Goal: Check status: Check status

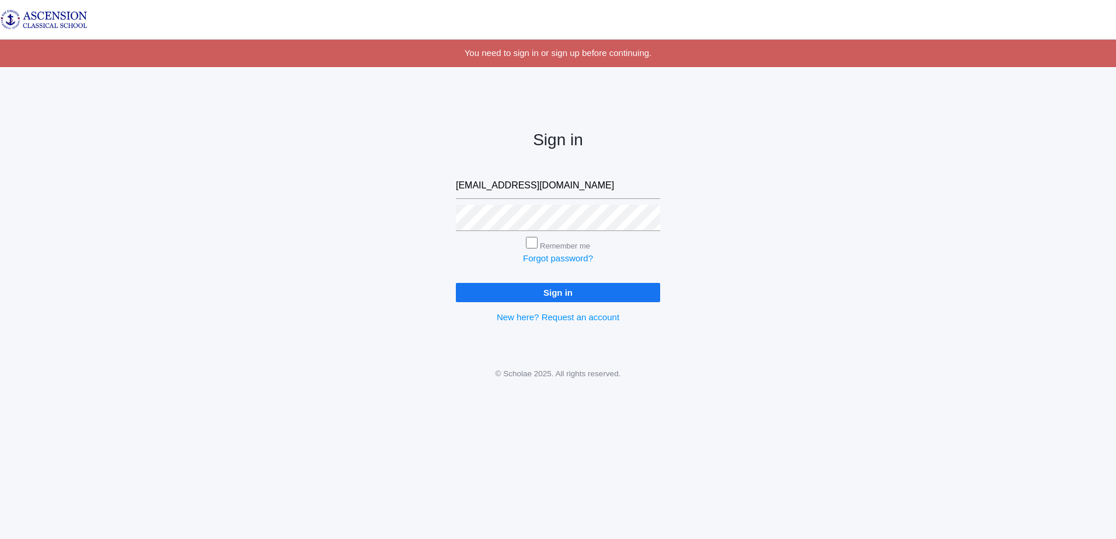
click at [632, 186] on input "jadams.acsshreveport@gmail.com" at bounding box center [558, 186] width 204 height 26
type input "j"
type input "admin@ascensionclassicalschool.org"
click at [521, 295] on input "Sign in" at bounding box center [558, 292] width 204 height 19
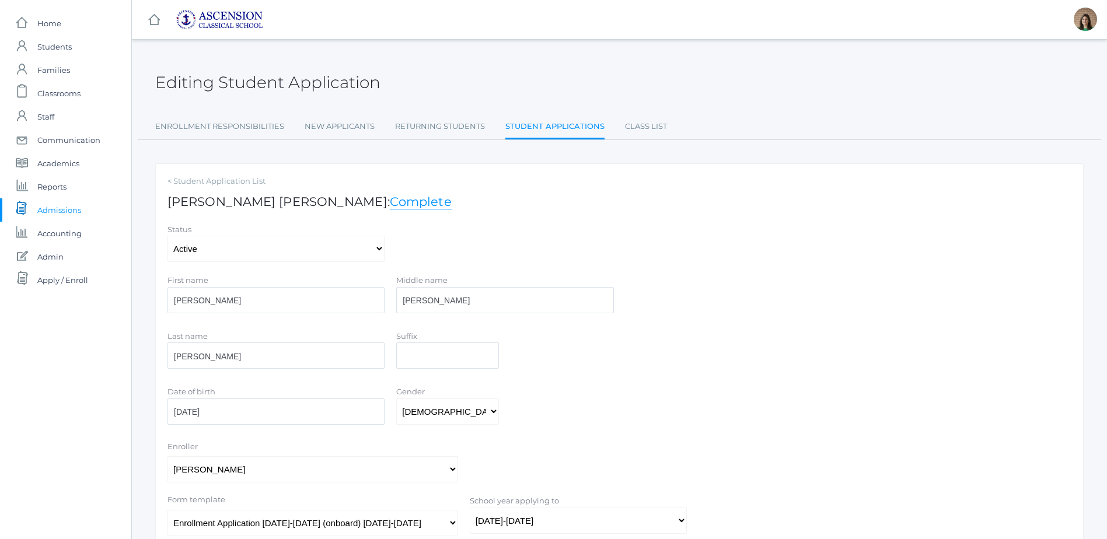
click at [60, 210] on span "Admissions" at bounding box center [59, 209] width 44 height 23
click at [51, 46] on span "Students" at bounding box center [54, 46] width 34 height 23
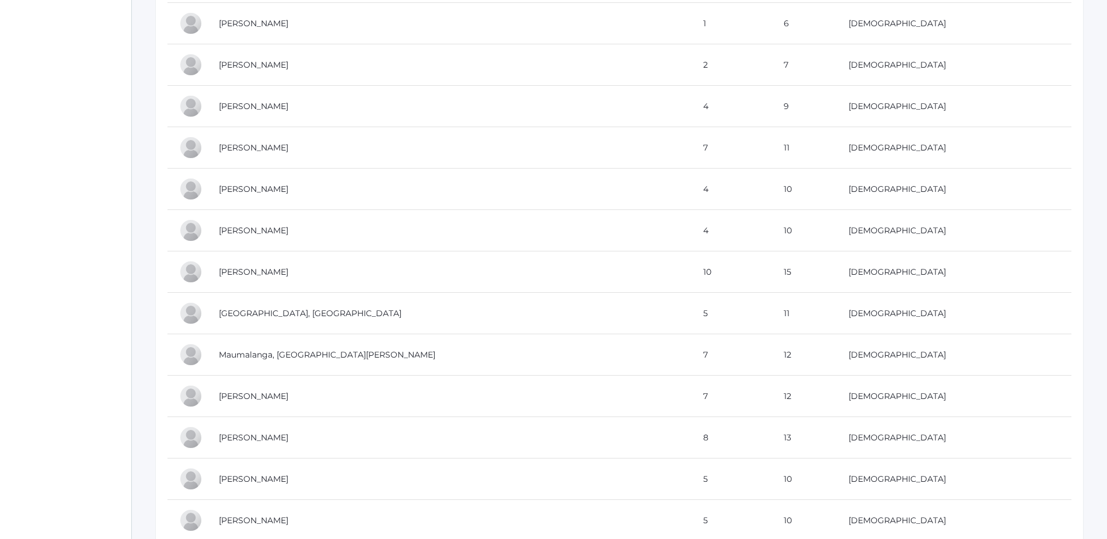
scroll to position [3094, 0]
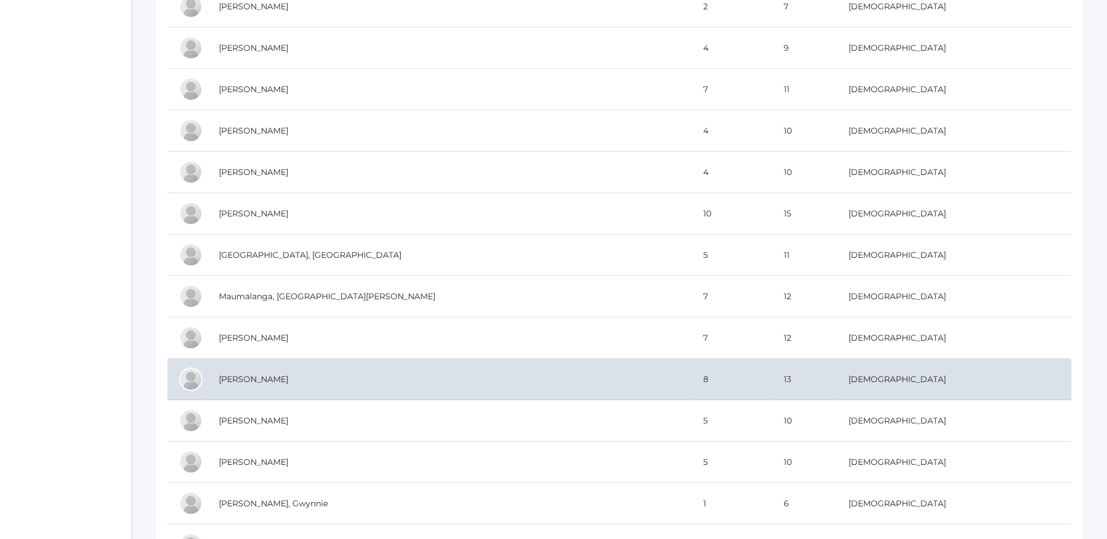
click at [276, 382] on td "Montgomery, Caroline" at bounding box center [449, 379] width 485 height 41
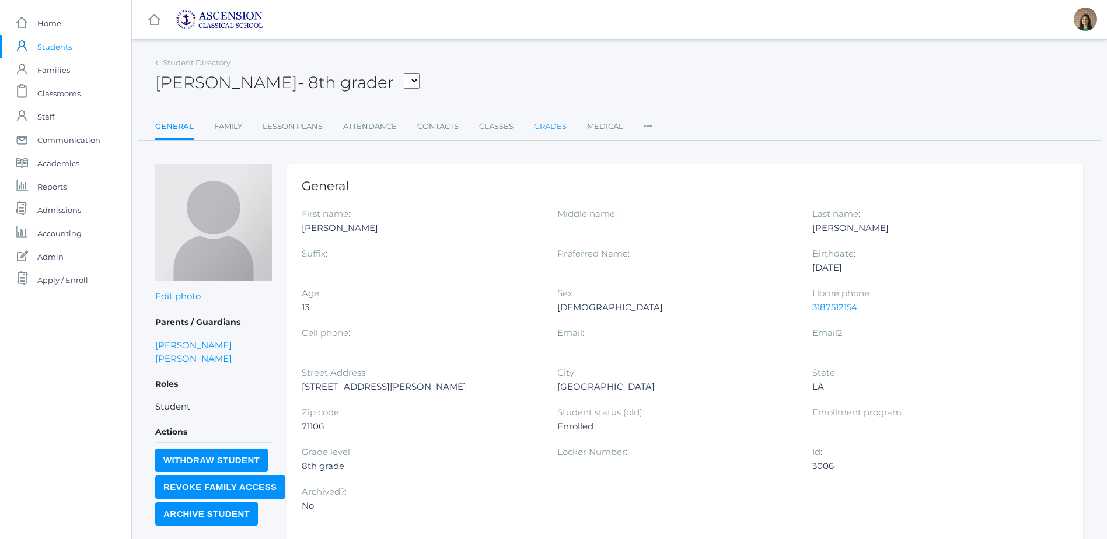
click at [537, 127] on link "Grades" at bounding box center [550, 126] width 33 height 23
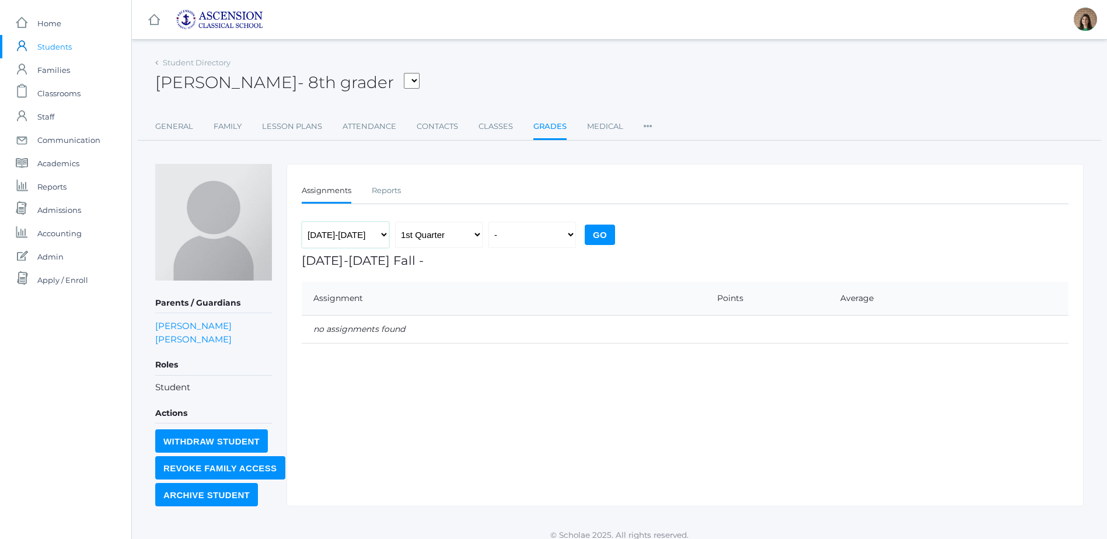
click at [385, 235] on select "2022-2023 2023-2024 2024-2025 2025-2026" at bounding box center [346, 235] width 88 height 26
select select "[DATE]-[DATE]"
click at [302, 222] on select "2022-2023 2023-2024 2024-2025 2025-2026" at bounding box center [346, 235] width 88 height 26
click at [598, 228] on input "Go" at bounding box center [600, 235] width 30 height 20
click at [393, 186] on link "Reports" at bounding box center [386, 190] width 29 height 23
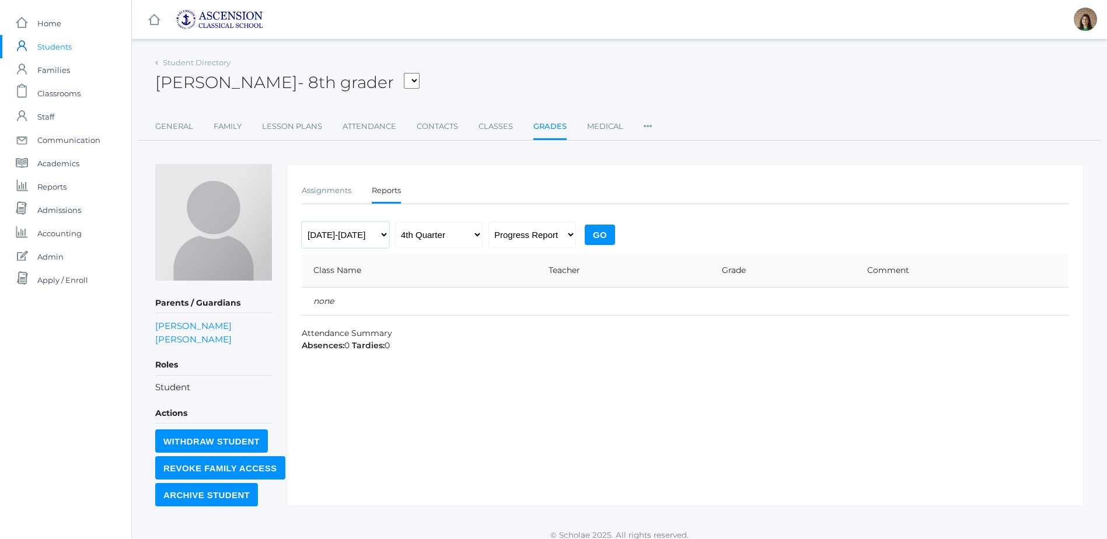
click at [377, 234] on select "2022-2023 2023-2024 2024-2025 2025-2026" at bounding box center [346, 235] width 88 height 26
select select "[DATE]-[DATE]"
click at [302, 222] on select "2022-2023 2023-2024 2024-2025 2025-2026" at bounding box center [346, 235] width 88 height 26
click at [604, 232] on input "Go" at bounding box center [600, 235] width 30 height 20
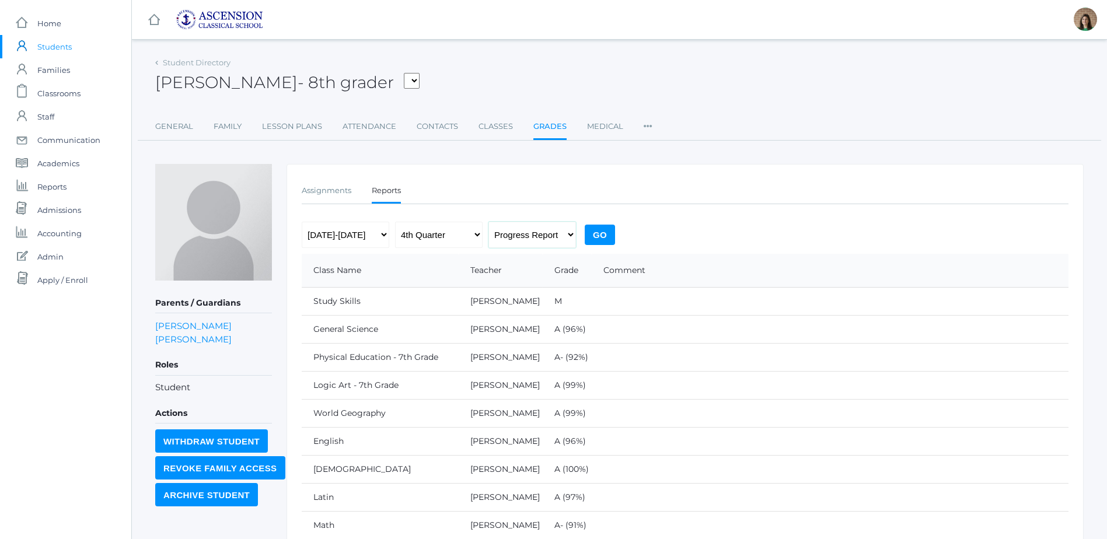
click at [567, 232] on select "Progress Report Report Card" at bounding box center [533, 235] width 88 height 26
select select "report"
click at [489, 222] on select "Progress Report Report Card" at bounding box center [533, 235] width 88 height 26
click at [608, 234] on input "Go" at bounding box center [600, 235] width 30 height 20
click at [605, 228] on input "Go" at bounding box center [600, 235] width 30 height 20
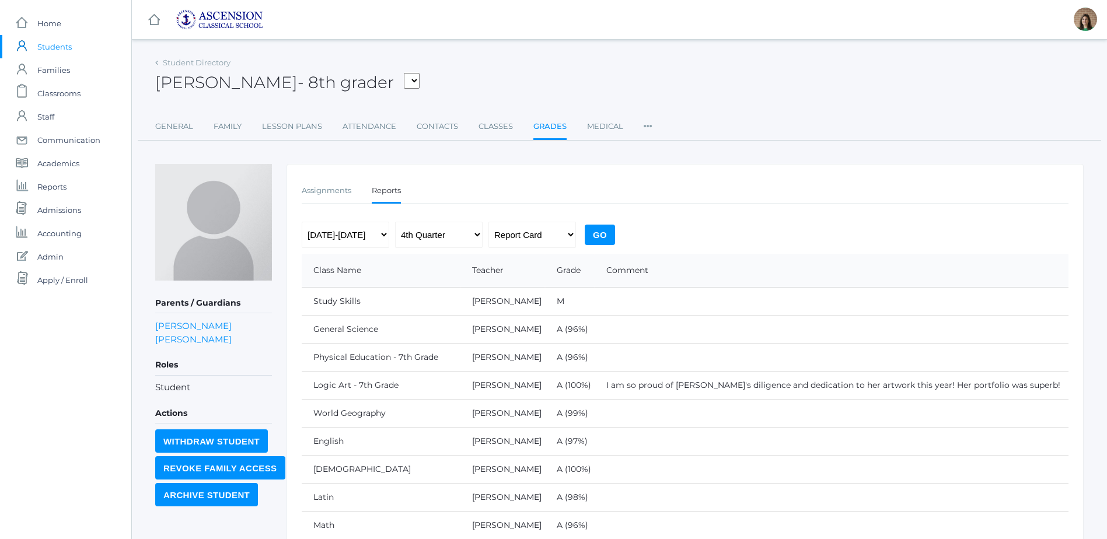
click at [52, 43] on span "Students" at bounding box center [54, 46] width 34 height 23
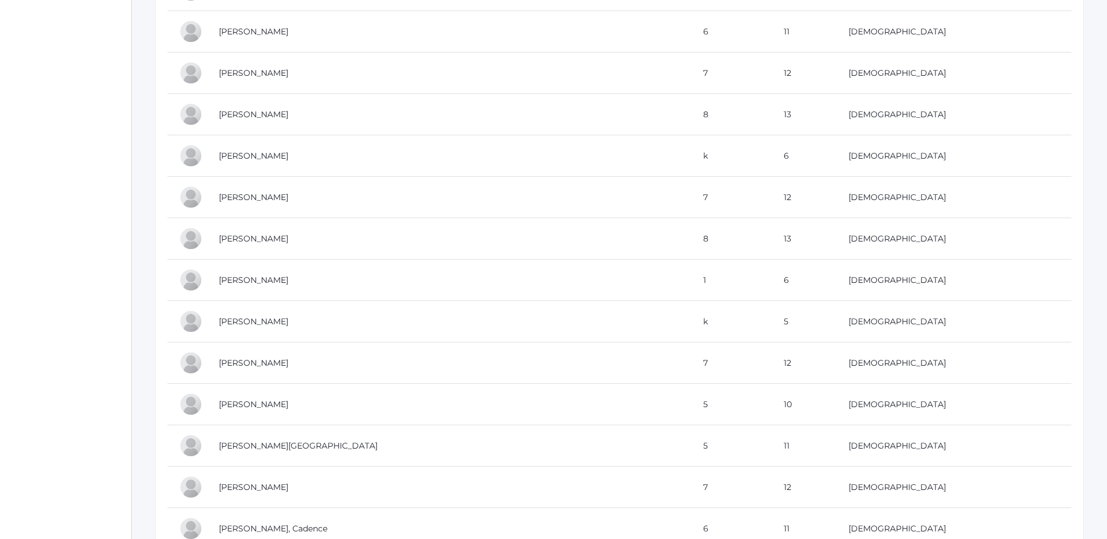
scroll to position [5254, 0]
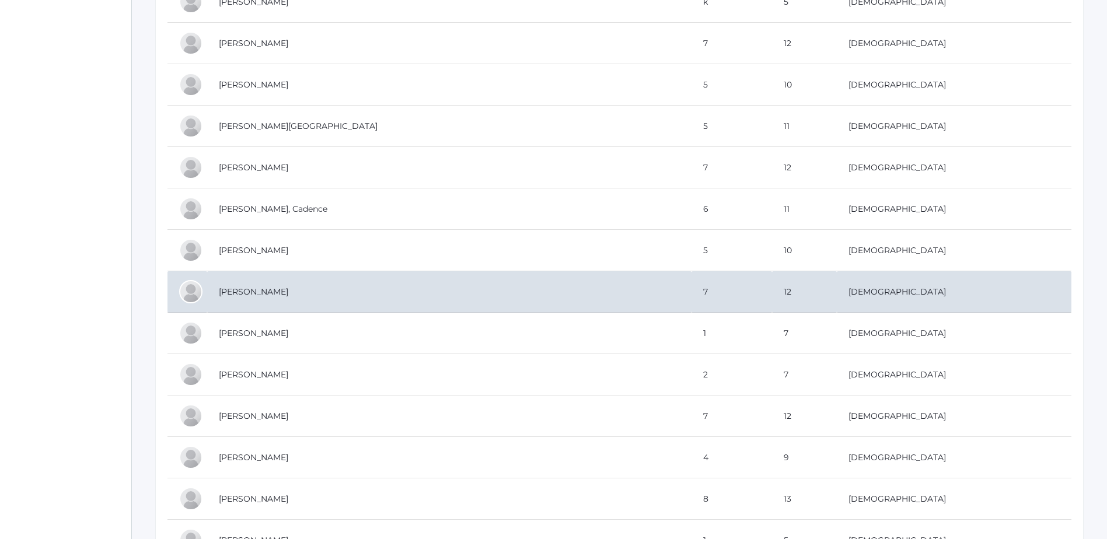
click at [277, 290] on td "[PERSON_NAME]" at bounding box center [449, 291] width 485 height 41
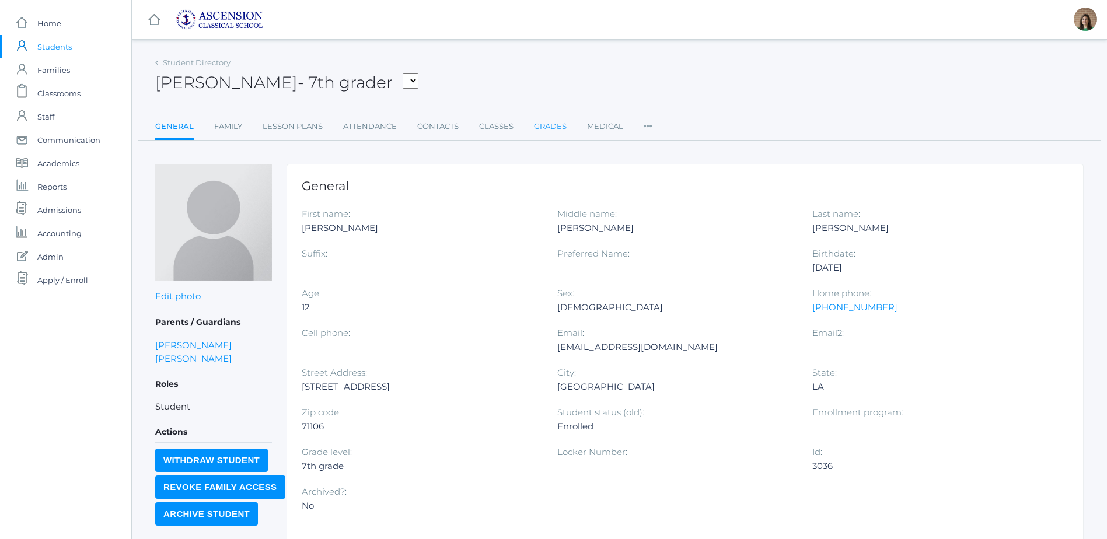
click at [545, 131] on link "Grades" at bounding box center [550, 126] width 33 height 23
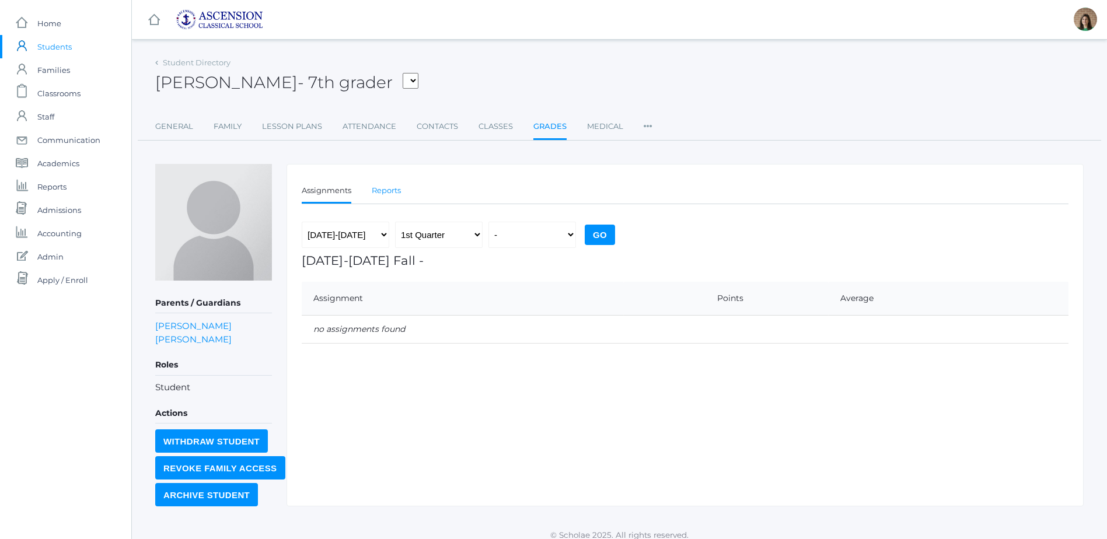
click at [390, 194] on link "Reports" at bounding box center [386, 190] width 29 height 23
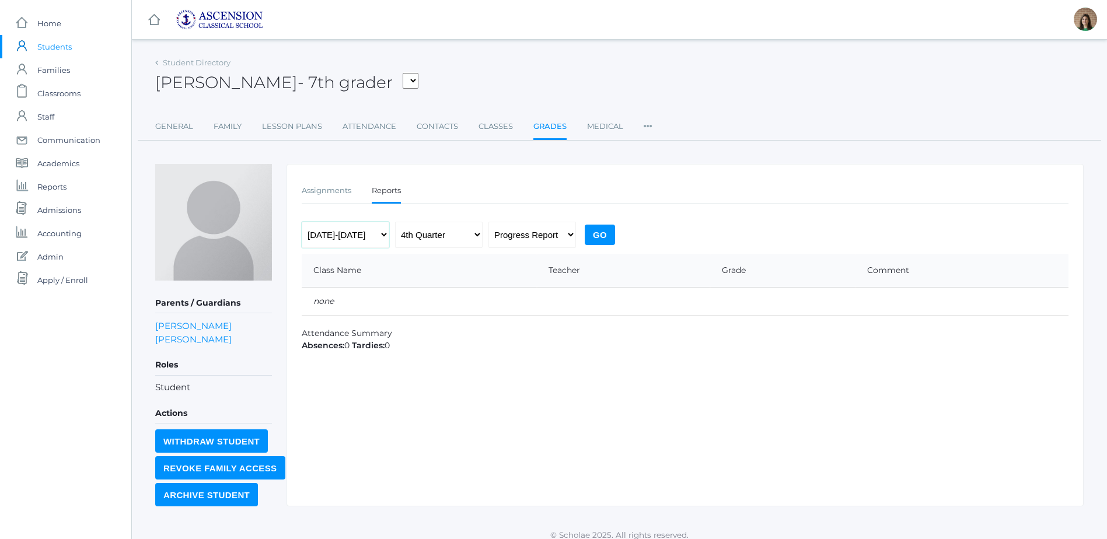
click at [385, 235] on select "2022-2023 2023-2024 2024-2025 2025-2026" at bounding box center [346, 235] width 88 height 26
select select "[DATE]-[DATE]"
click at [302, 222] on select "2022-2023 2023-2024 2024-2025 2025-2026" at bounding box center [346, 235] width 88 height 26
click at [465, 235] on select "1st Quarter 2nd Quarter 3rd Quarter 4th Quarter" at bounding box center [439, 235] width 88 height 26
click at [395, 222] on select "1st Quarter 2nd Quarter 3rd Quarter 4th Quarter" at bounding box center [439, 235] width 88 height 26
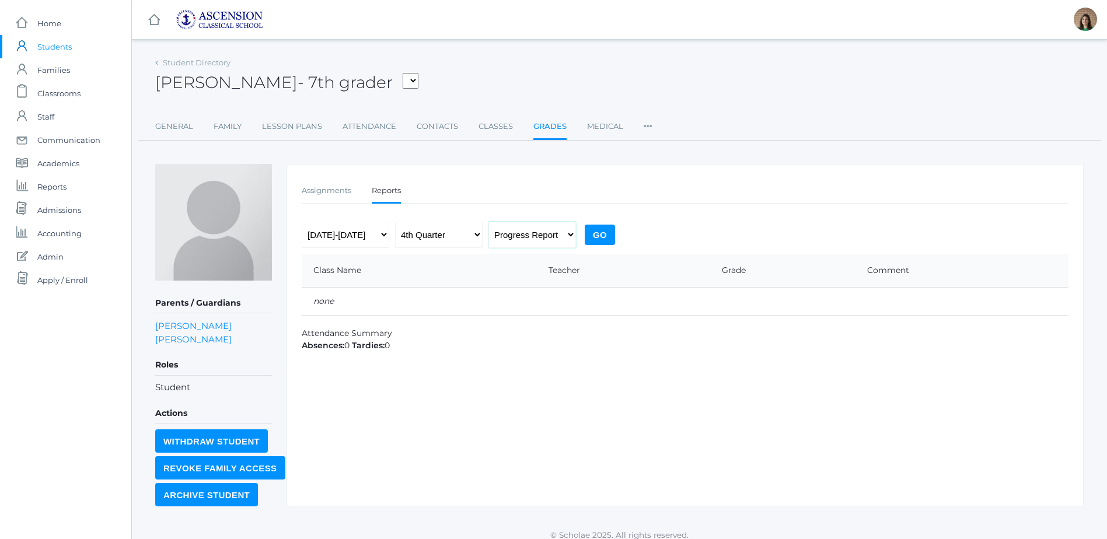
click at [566, 234] on select "Progress Report Report Card" at bounding box center [533, 235] width 88 height 26
select select "report"
click at [489, 222] on select "Progress Report Report Card" at bounding box center [533, 235] width 88 height 26
click at [599, 231] on input "Go" at bounding box center [600, 235] width 30 height 20
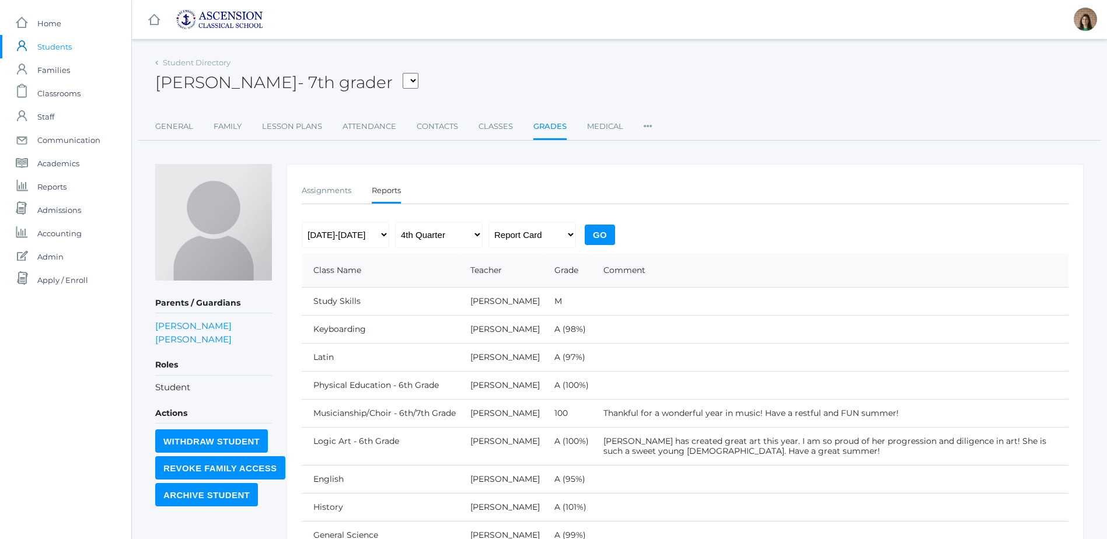
click at [51, 49] on span "Students" at bounding box center [54, 46] width 34 height 23
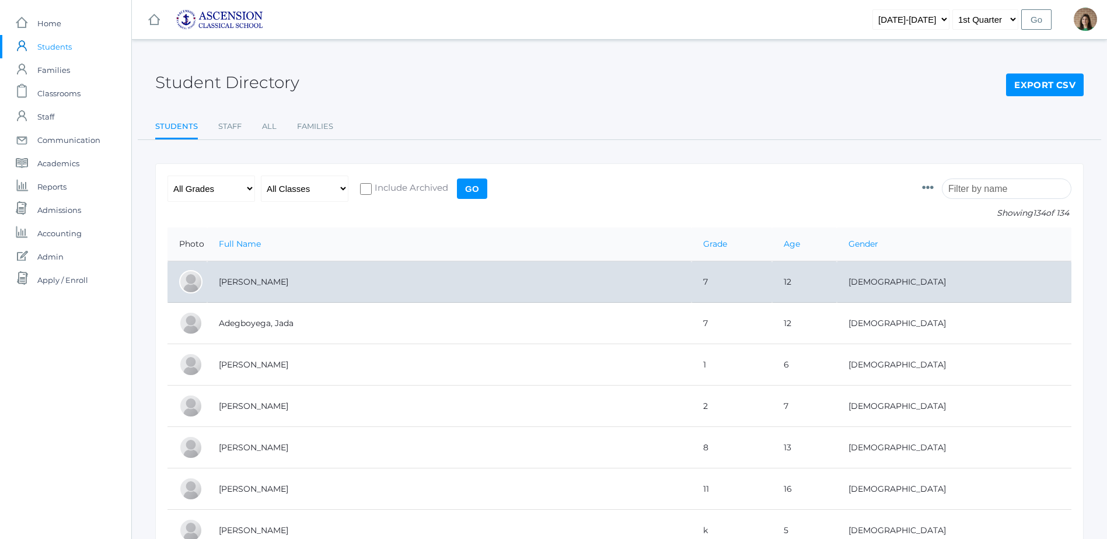
click at [283, 292] on td "[PERSON_NAME]" at bounding box center [449, 282] width 485 height 41
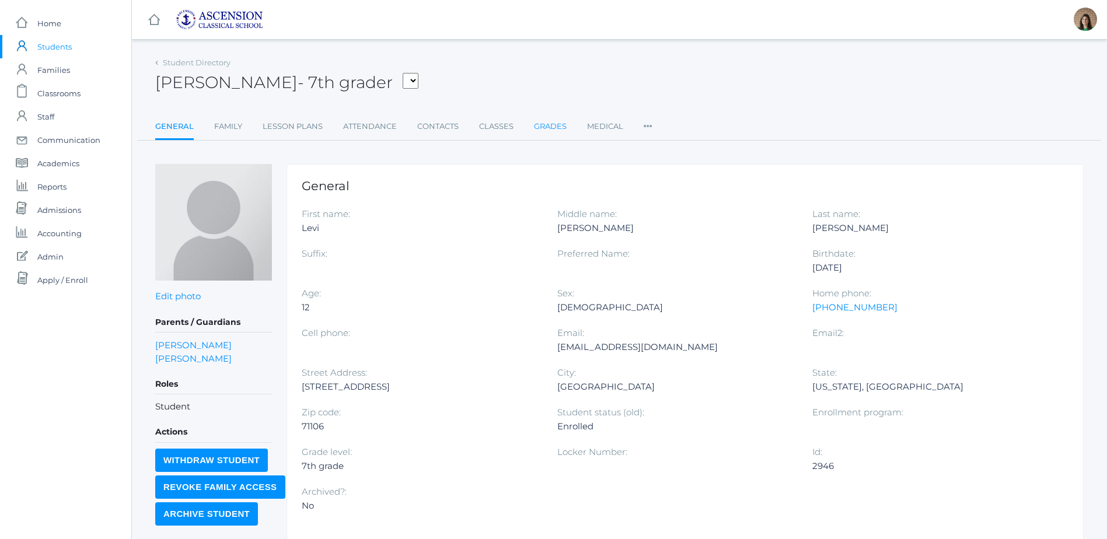
click at [562, 120] on link "Grades" at bounding box center [550, 126] width 33 height 23
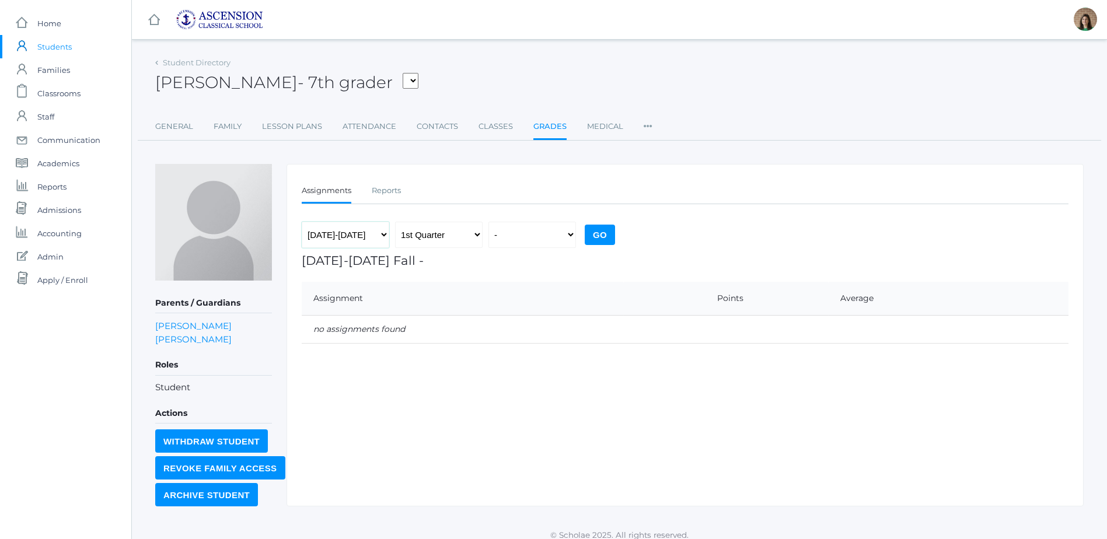
click at [384, 236] on select "[DATE]-[DATE] [DATE]-[DATE] [DATE]-[DATE] [DATE]-[DATE]" at bounding box center [346, 235] width 88 height 26
select select "[DATE]-[DATE]"
click at [302, 222] on select "[DATE]-[DATE] [DATE]-[DATE] [DATE]-[DATE] [DATE]-[DATE]" at bounding box center [346, 235] width 88 height 26
click at [478, 236] on select "1st Quarter 2nd Quarter 3rd Quarter 4th Quarter" at bounding box center [439, 235] width 88 height 26
select select "4"
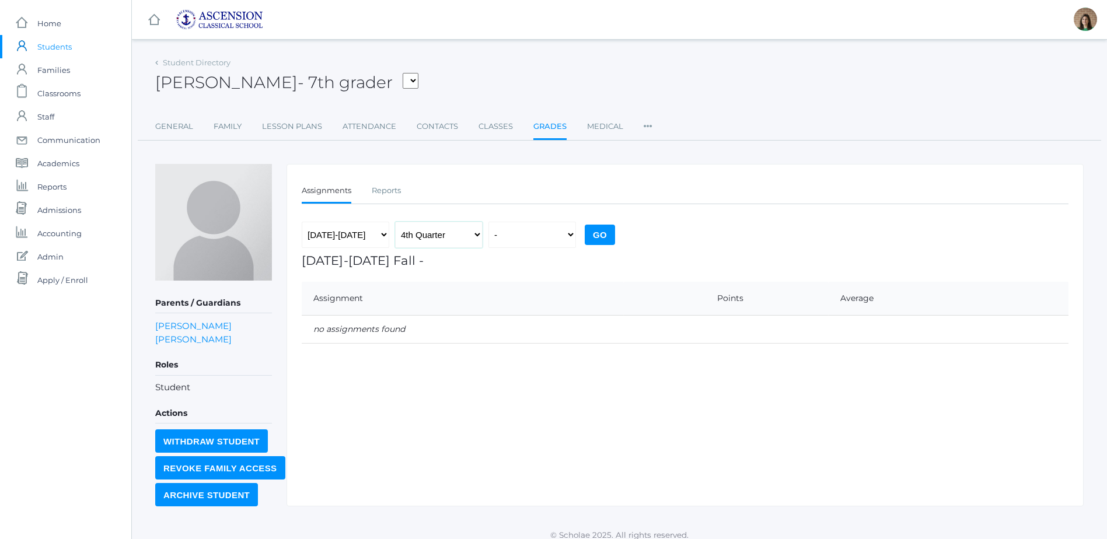
click at [395, 222] on select "1st Quarter 2nd Quarter 3rd Quarter 4th Quarter" at bounding box center [439, 235] width 88 height 26
click at [390, 187] on link "Reports" at bounding box center [386, 190] width 29 height 23
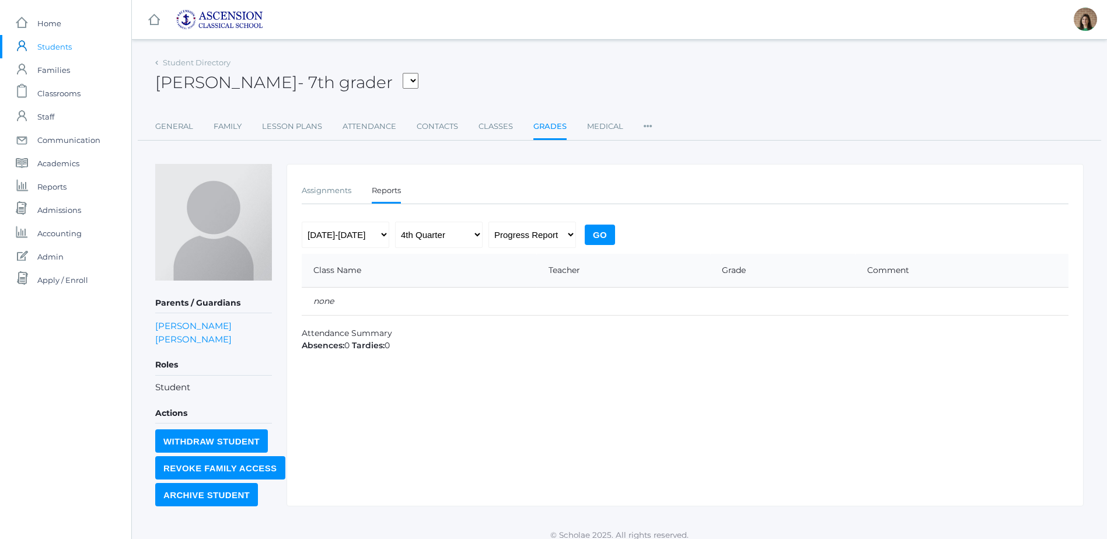
click at [606, 242] on input "Go" at bounding box center [600, 235] width 30 height 20
click at [567, 234] on select "Progress Report Report Card" at bounding box center [533, 235] width 88 height 26
select select "report"
click at [489, 222] on select "Progress Report Report Card" at bounding box center [533, 235] width 88 height 26
click at [590, 233] on input "Go" at bounding box center [600, 235] width 30 height 20
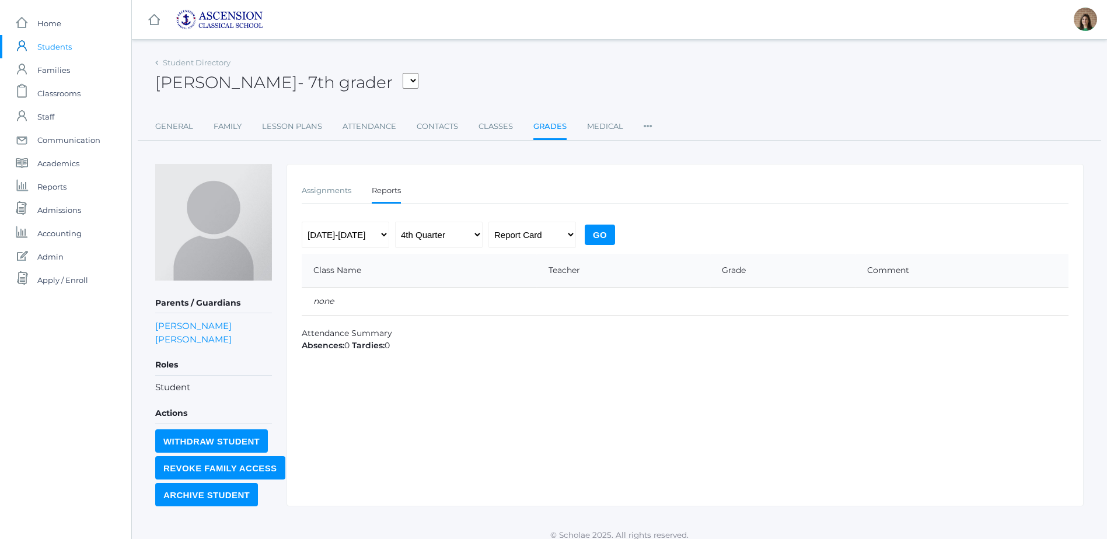
click at [57, 44] on span "Students" at bounding box center [54, 46] width 34 height 23
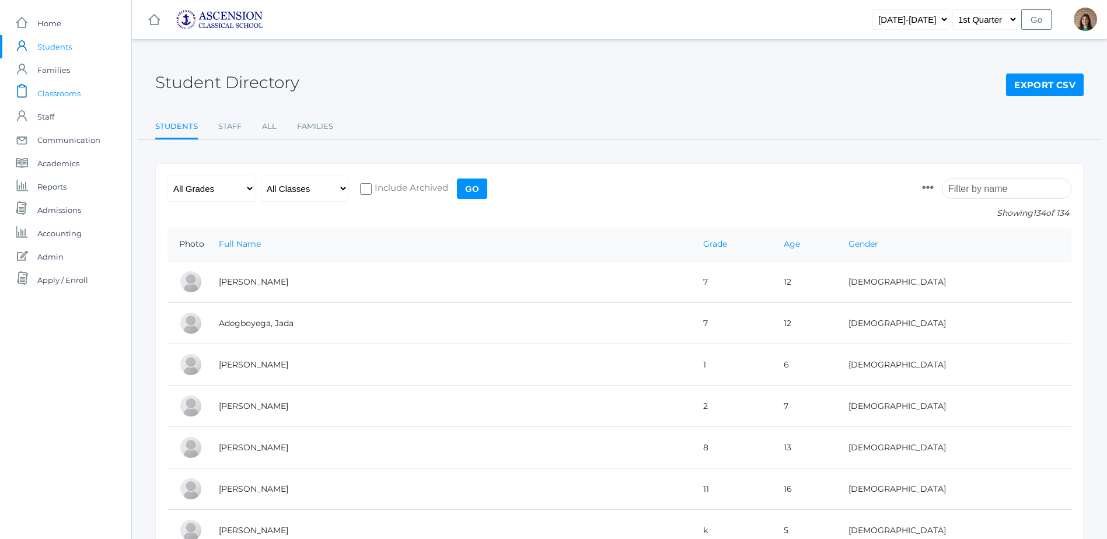
click at [45, 91] on span "Classrooms" at bounding box center [58, 93] width 43 height 23
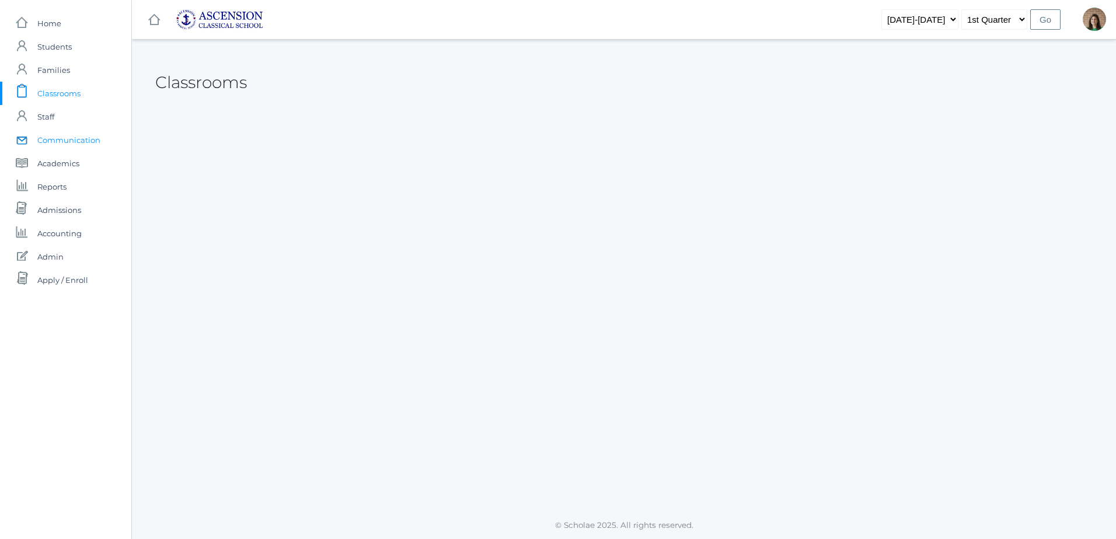
click at [58, 147] on span "Communication" at bounding box center [68, 139] width 63 height 23
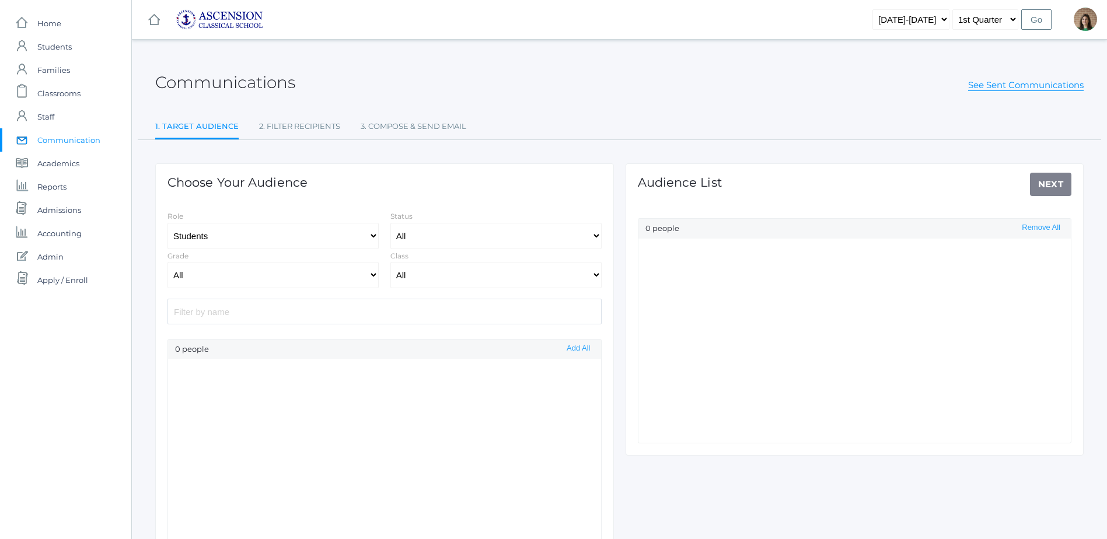
select select "Enrolled"
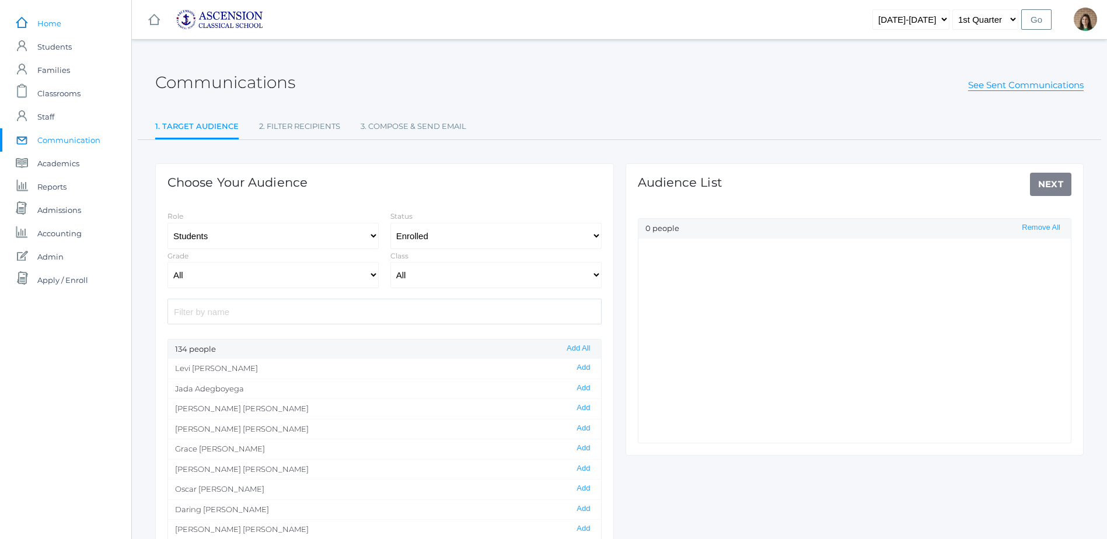
click at [48, 23] on span "Home" at bounding box center [49, 23] width 24 height 23
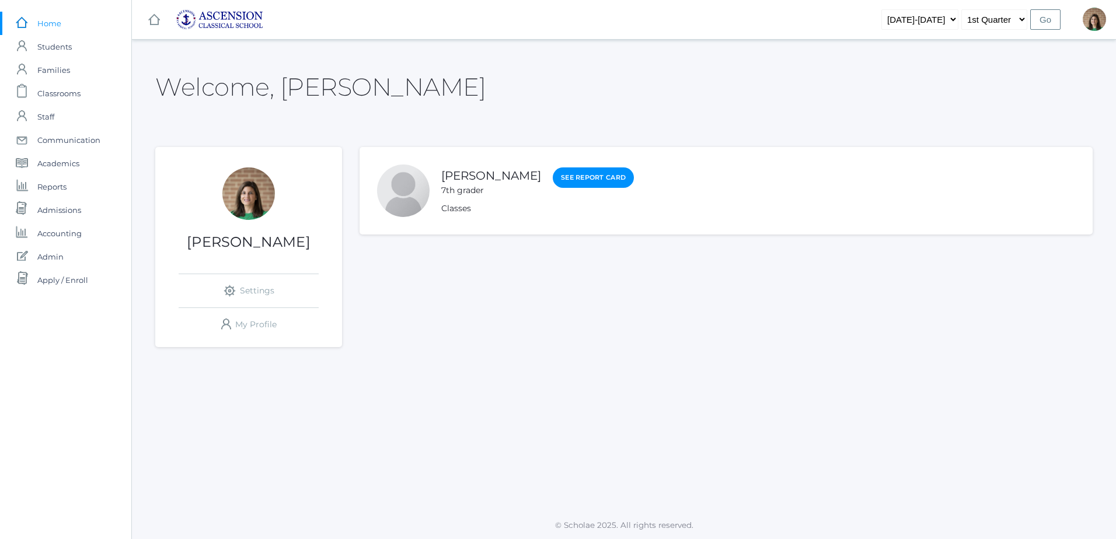
click at [42, 26] on span "Home" at bounding box center [49, 23] width 24 height 23
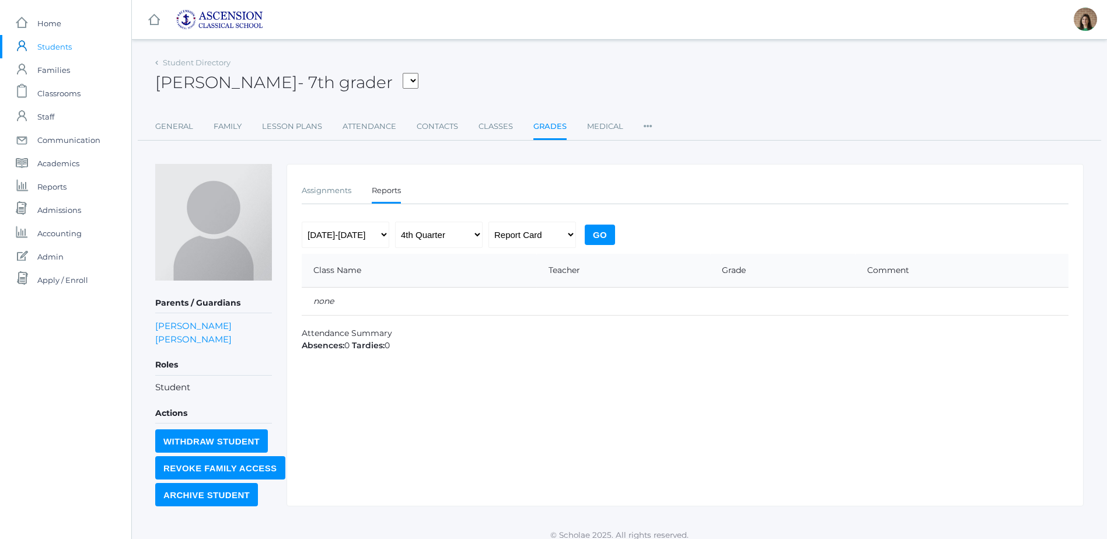
click at [594, 234] on input "Go" at bounding box center [600, 235] width 30 height 20
click at [382, 232] on select "2022-2023 2023-2024 2024-2025 2025-2026" at bounding box center [346, 235] width 88 height 26
select select "[DATE]-[DATE]"
click at [302, 222] on select "2022-2023 2023-2024 2024-2025 2025-2026" at bounding box center [346, 235] width 88 height 26
click at [593, 233] on input "Go" at bounding box center [600, 235] width 30 height 20
